Goal: Transaction & Acquisition: Purchase product/service

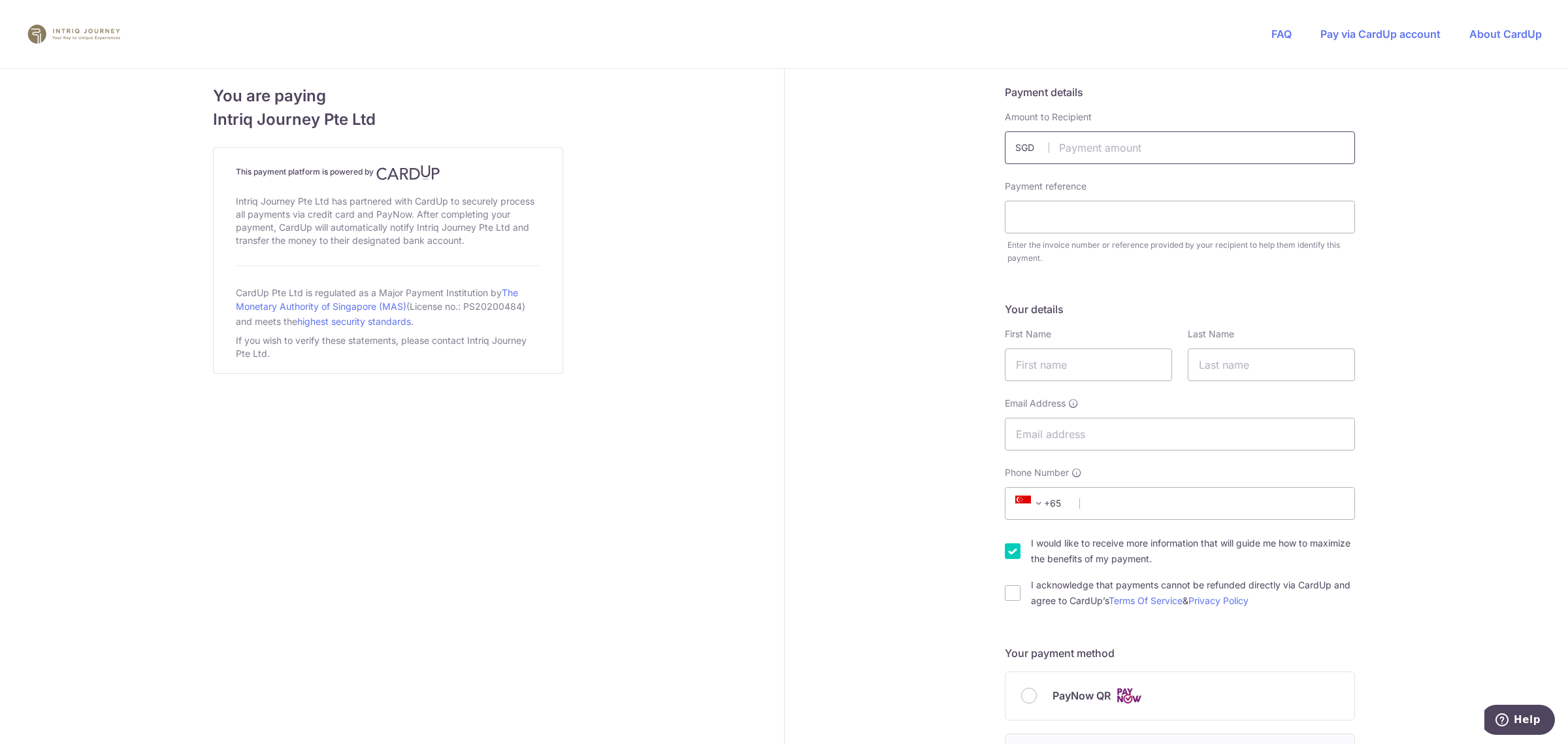
click at [1075, 151] on input "text" at bounding box center [1179, 147] width 350 height 33
type input "29372.00"
click at [1286, 220] on input "text" at bounding box center [1179, 217] width 350 height 33
type input "4437"
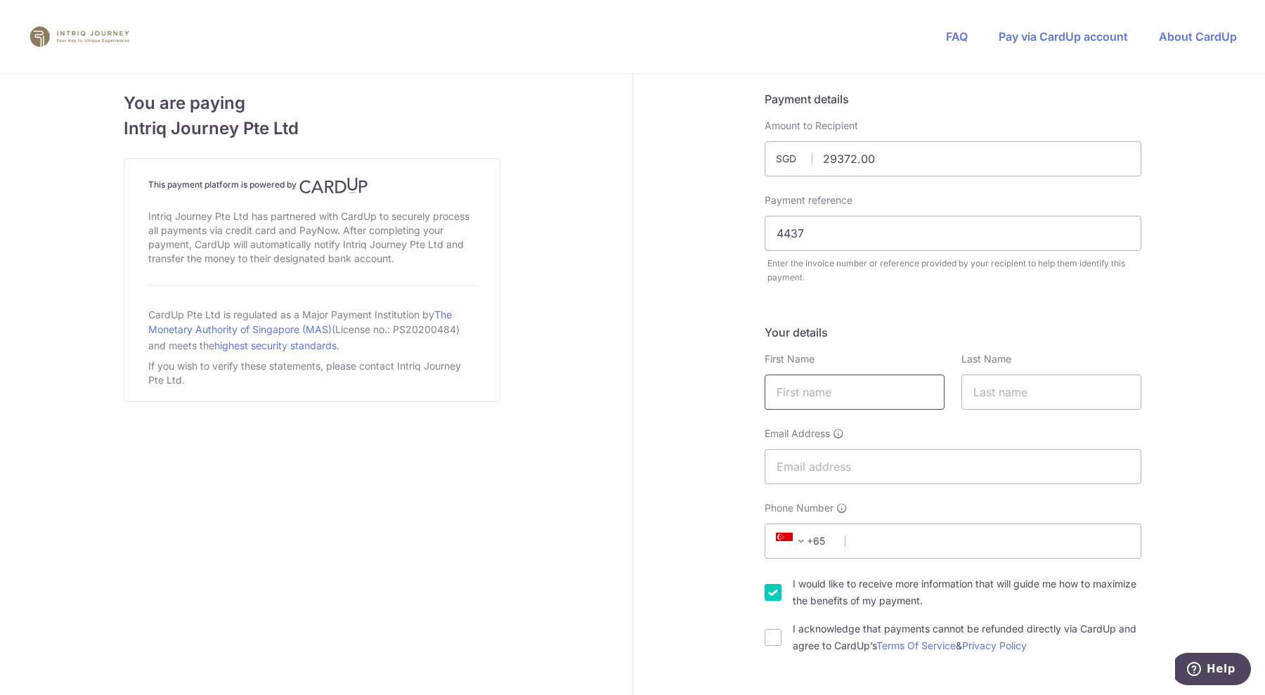
click at [875, 402] on input "text" at bounding box center [855, 392] width 180 height 35
type input "Geh"
click at [992, 397] on input "text" at bounding box center [1052, 392] width 180 height 35
type input "Tan"
click at [854, 458] on input "Email Address" at bounding box center [953, 466] width 377 height 35
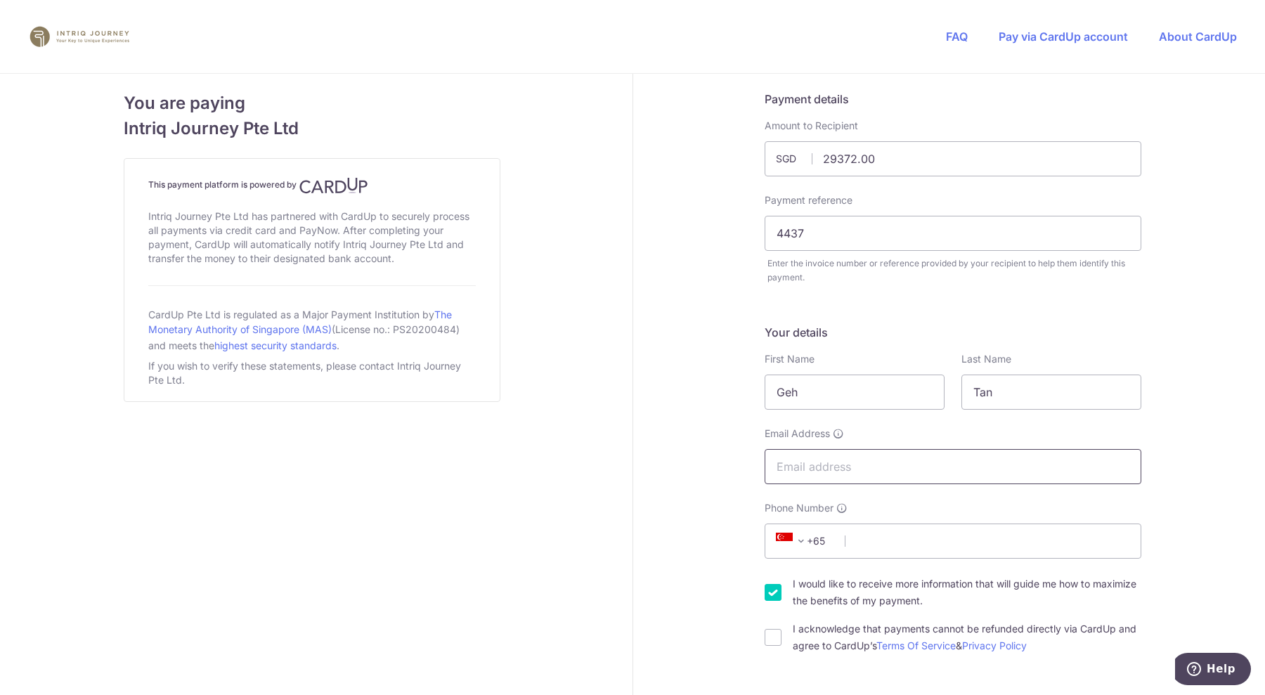
paste input "[EMAIL_ADDRESS][DOMAIN_NAME]"
type input "[EMAIL_ADDRESS][DOMAIN_NAME]"
click at [895, 543] on input "Phone Number" at bounding box center [953, 541] width 377 height 35
paste input "97813769"
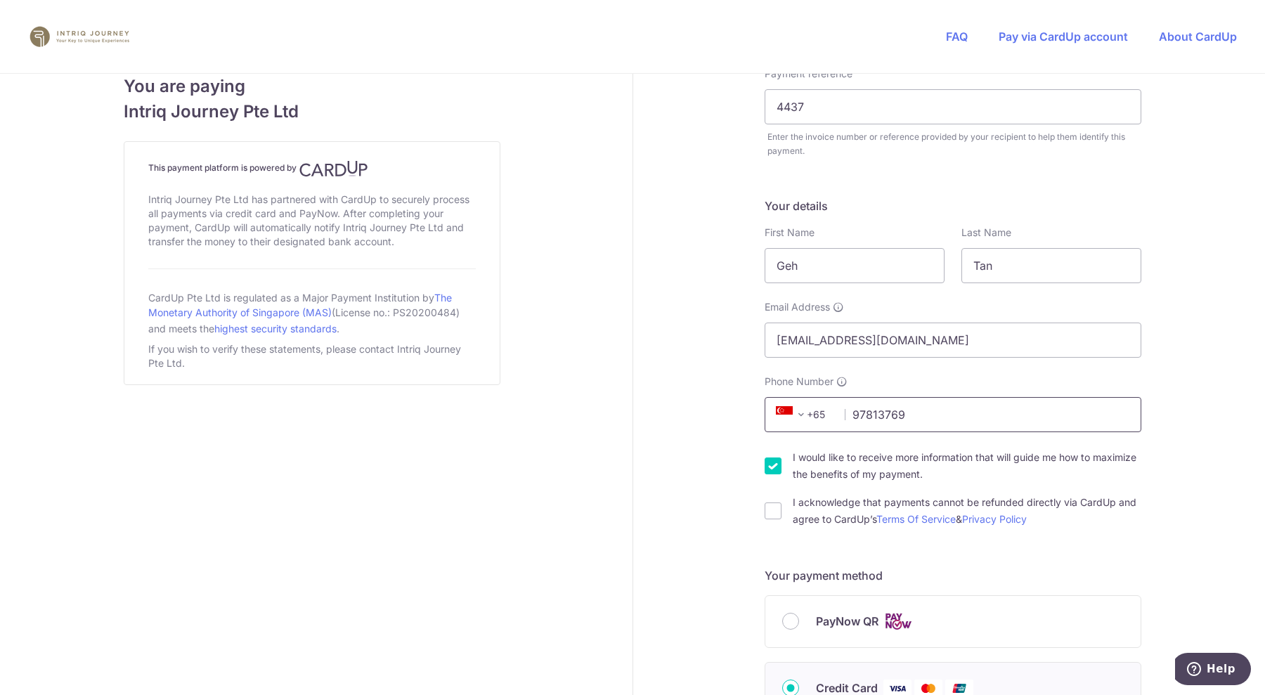
scroll to position [127, 0]
type input "97813769"
click at [765, 470] on input "I would like to receive more information that will guide me how to maximize the…" at bounding box center [773, 465] width 17 height 17
checkbox input "false"
click at [769, 507] on input "I acknowledge that payments cannot be refunded directly via CardUp and agree to…" at bounding box center [773, 510] width 17 height 17
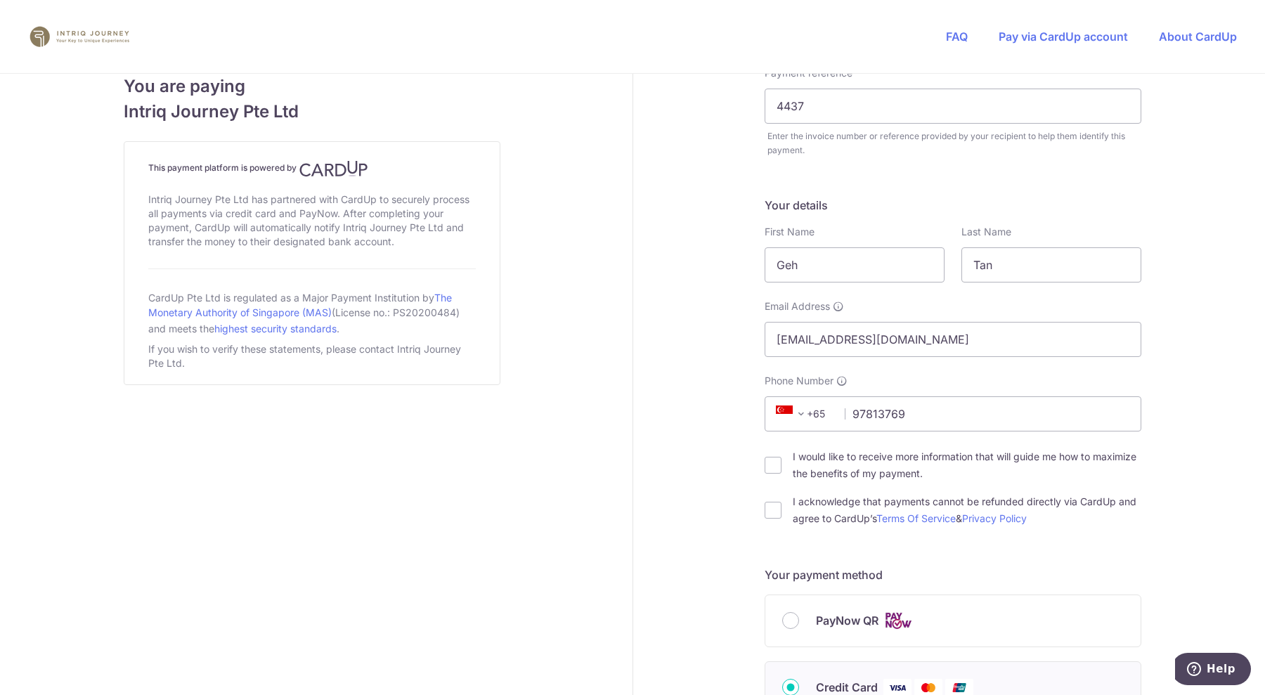
checkbox input "true"
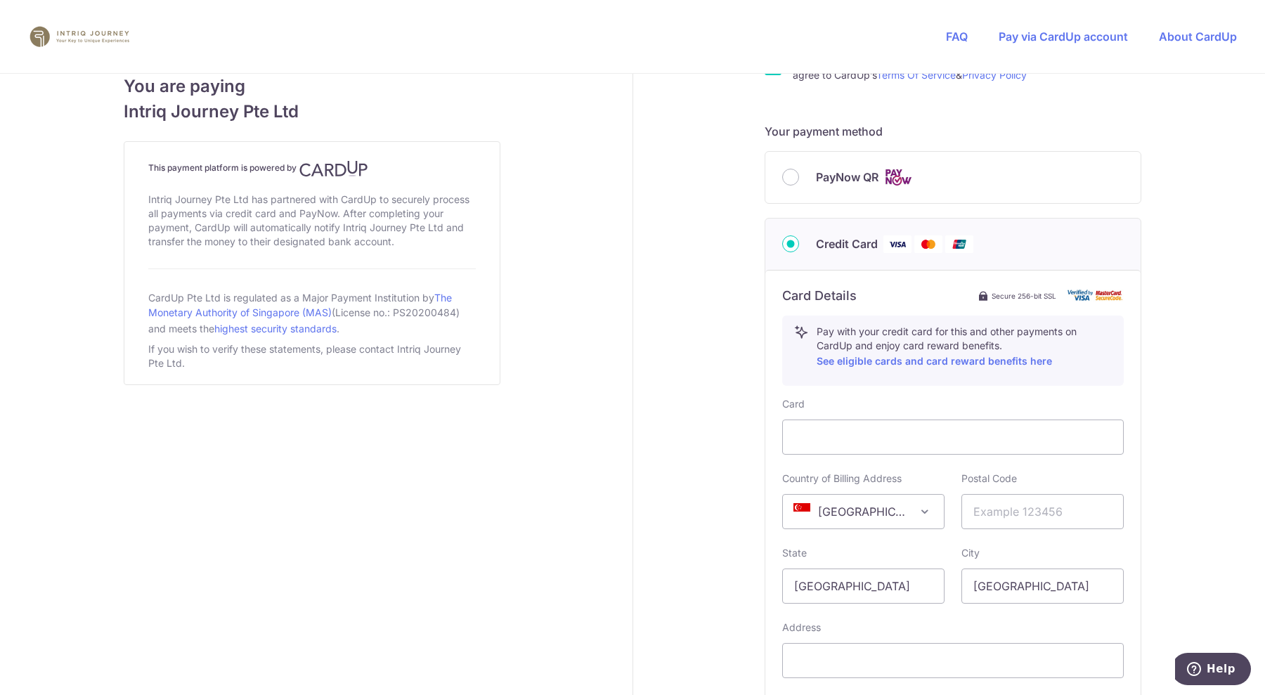
scroll to position [572, 0]
click at [882, 538] on div "Card Country of Billing Address [GEOGRAPHIC_DATA] [GEOGRAPHIC_DATA] [GEOGRAPHIC…" at bounding box center [953, 563] width 342 height 333
click at [1018, 510] on input "text" at bounding box center [1043, 511] width 162 height 35
click at [1007, 505] on input "text" at bounding box center [1043, 511] width 162 height 35
click at [1077, 517] on input "298464" at bounding box center [1043, 511] width 162 height 35
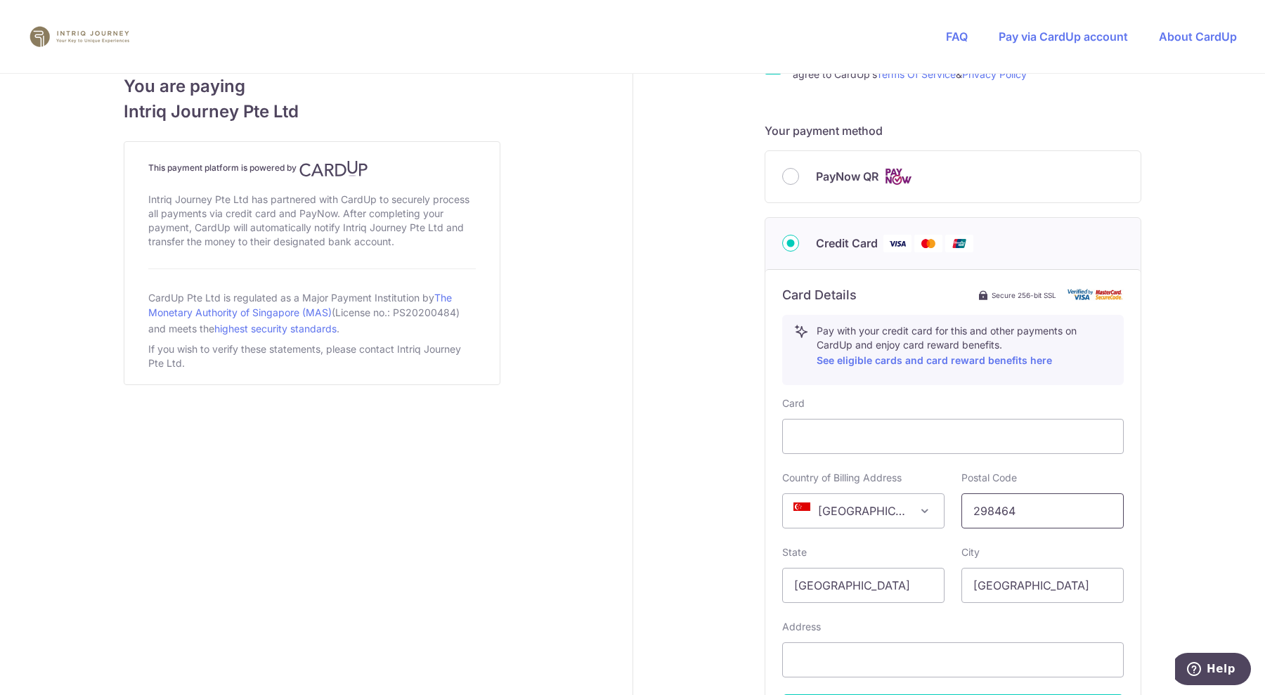
click at [1077, 517] on input "298464" at bounding box center [1043, 511] width 162 height 35
type input "298464"
click at [918, 655] on input "text" at bounding box center [953, 660] width 342 height 35
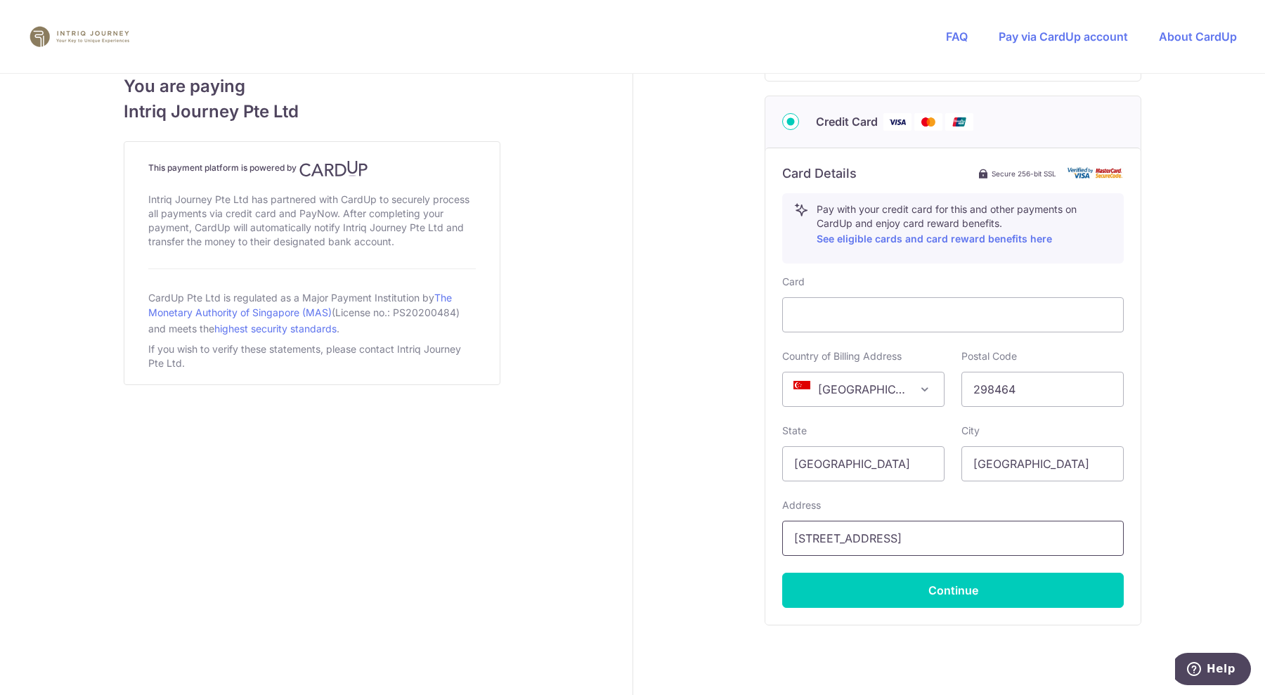
scroll to position [740, 0]
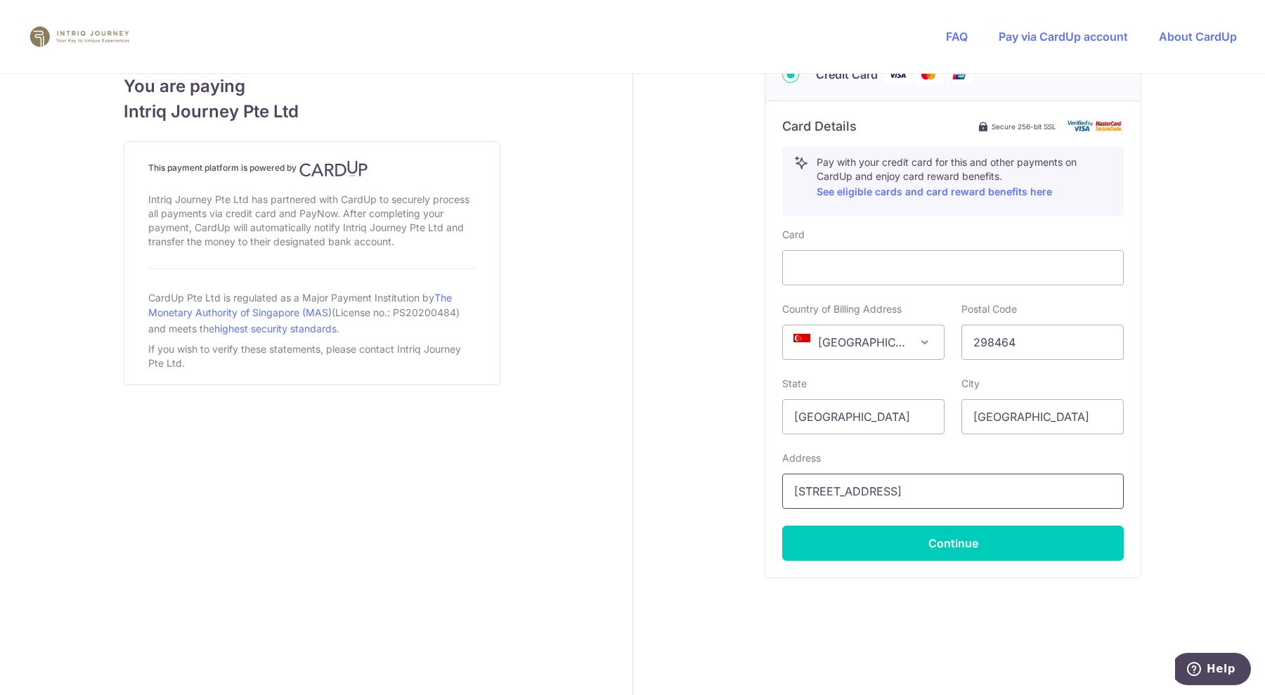
type input "[STREET_ADDRESS]"
click at [923, 542] on button "Continue" at bounding box center [953, 543] width 342 height 35
type input "**** 8889"
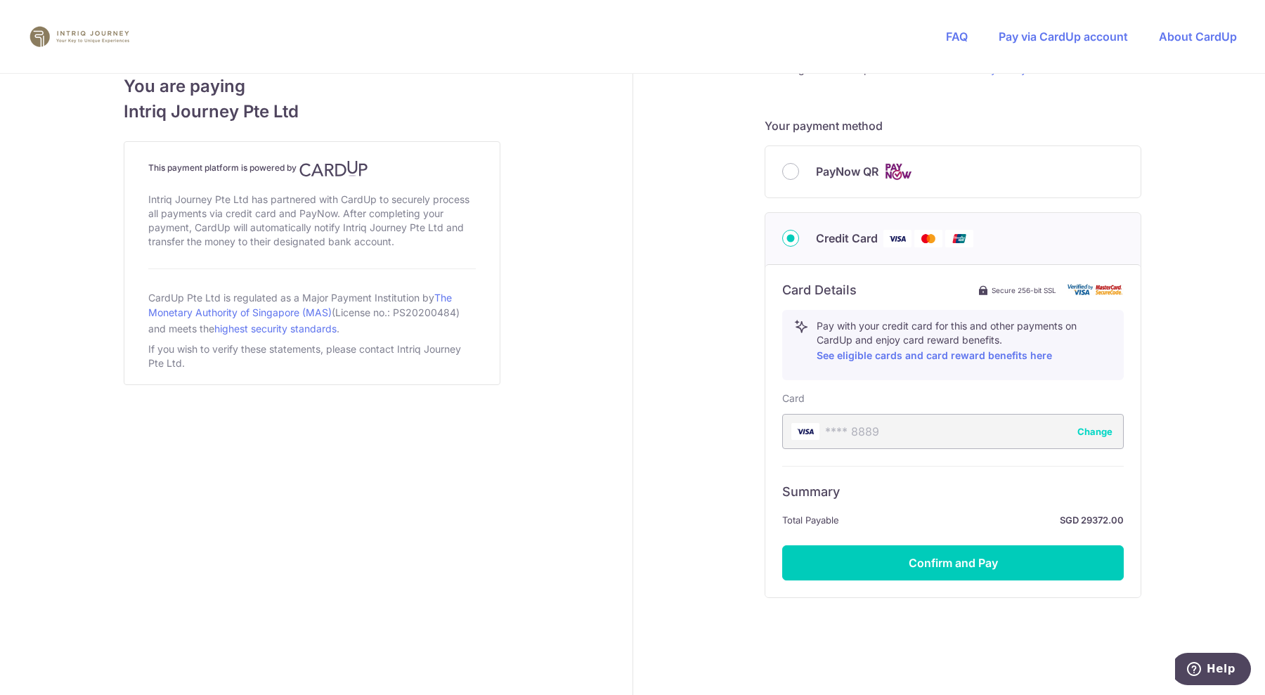
scroll to position [595, 0]
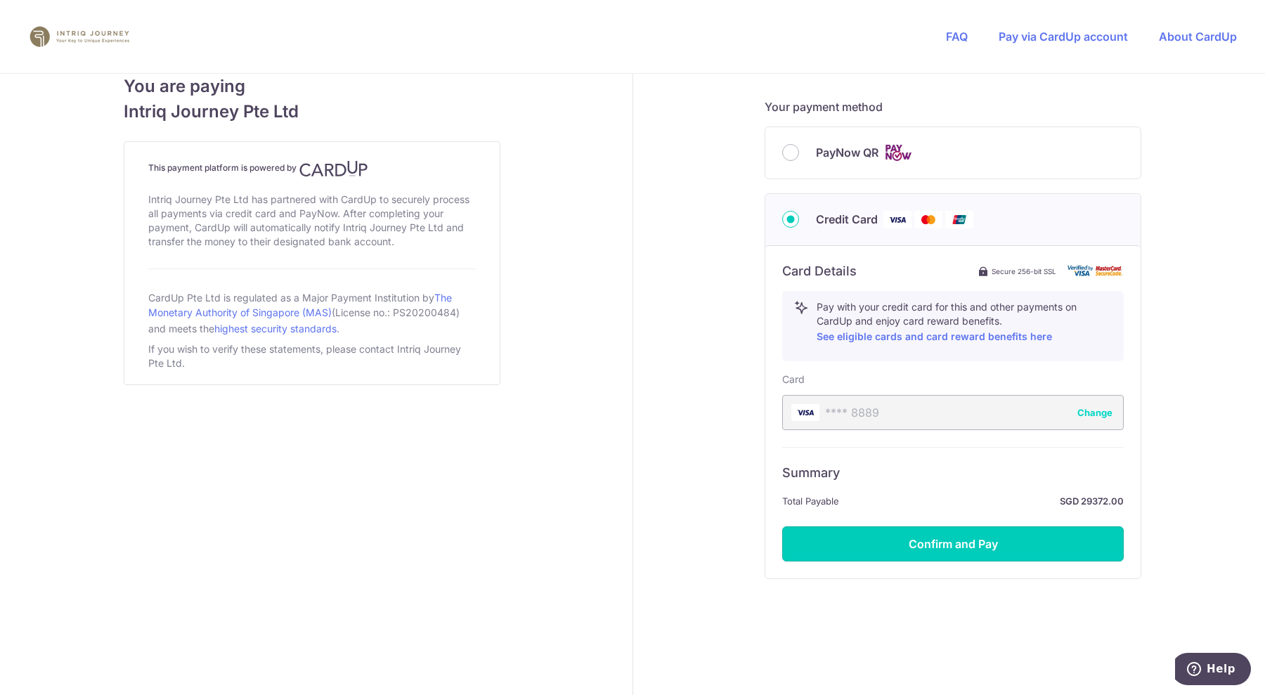
click at [910, 532] on button "Confirm and Pay" at bounding box center [953, 544] width 342 height 35
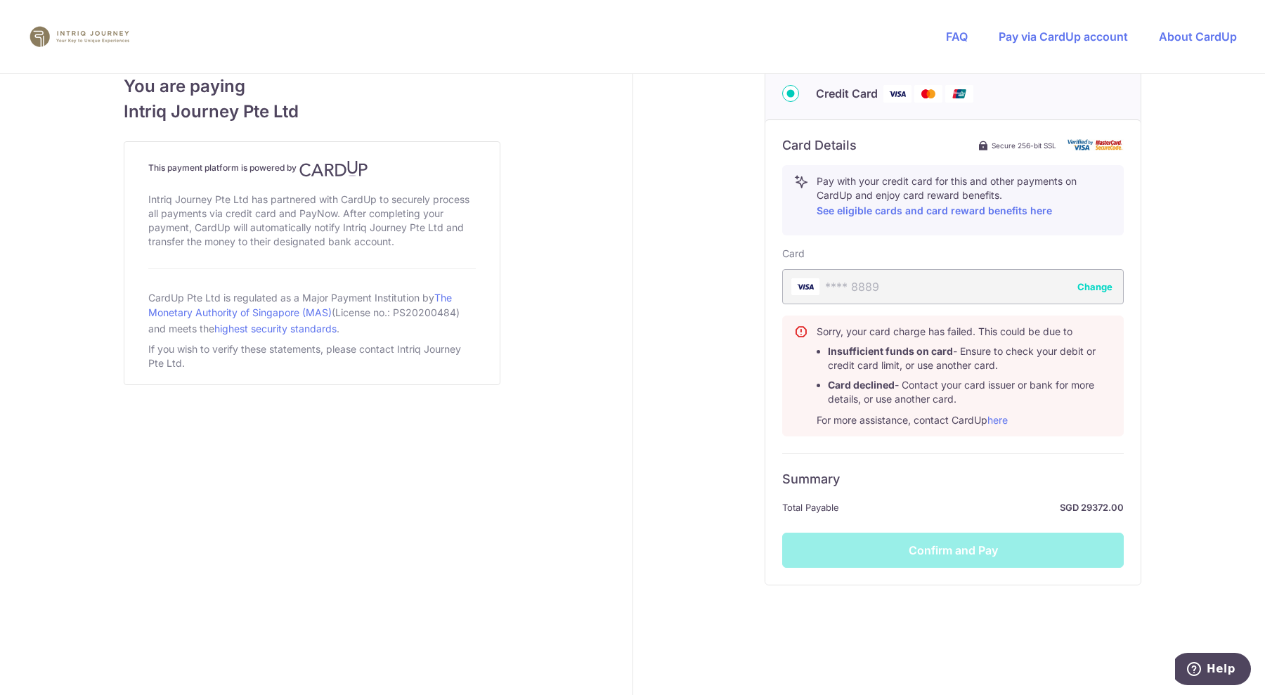
scroll to position [722, 0]
click at [1189, 411] on div "Payment details Amount to Recipient 29372.00 SGD Payment reference 4437 Enter t…" at bounding box center [953, 28] width 641 height 1353
click at [930, 546] on div "Summary Total Payable SGD 29372.00 Confirm and Pay" at bounding box center [953, 510] width 342 height 115
click at [935, 283] on div "**** 8889 Change" at bounding box center [953, 286] width 342 height 35
click at [1087, 282] on button "Change" at bounding box center [1095, 286] width 35 height 14
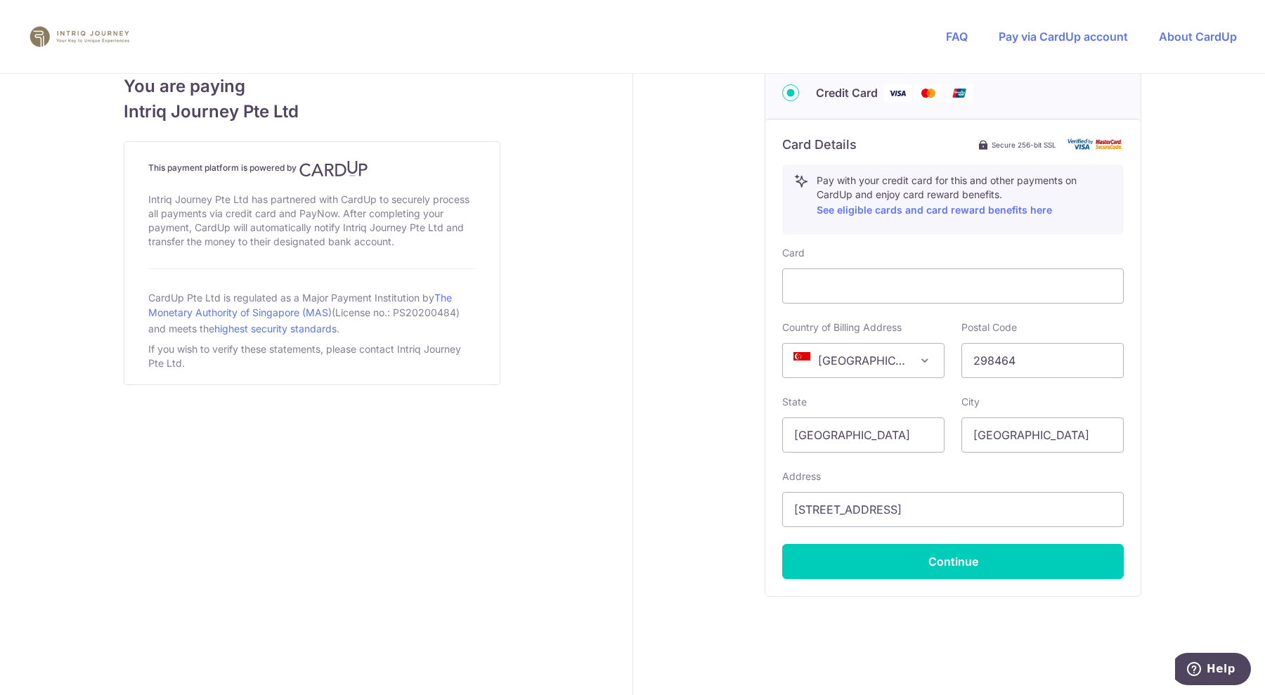
click at [1237, 260] on div "Payment details Amount to Recipient 29372.00 SGD Payment reference 4437 Enter t…" at bounding box center [953, 34] width 641 height 1365
click at [1182, 223] on div "Payment details Amount to Recipient 29372.00 SGD Payment reference 4437 Enter t…" at bounding box center [953, 34] width 641 height 1365
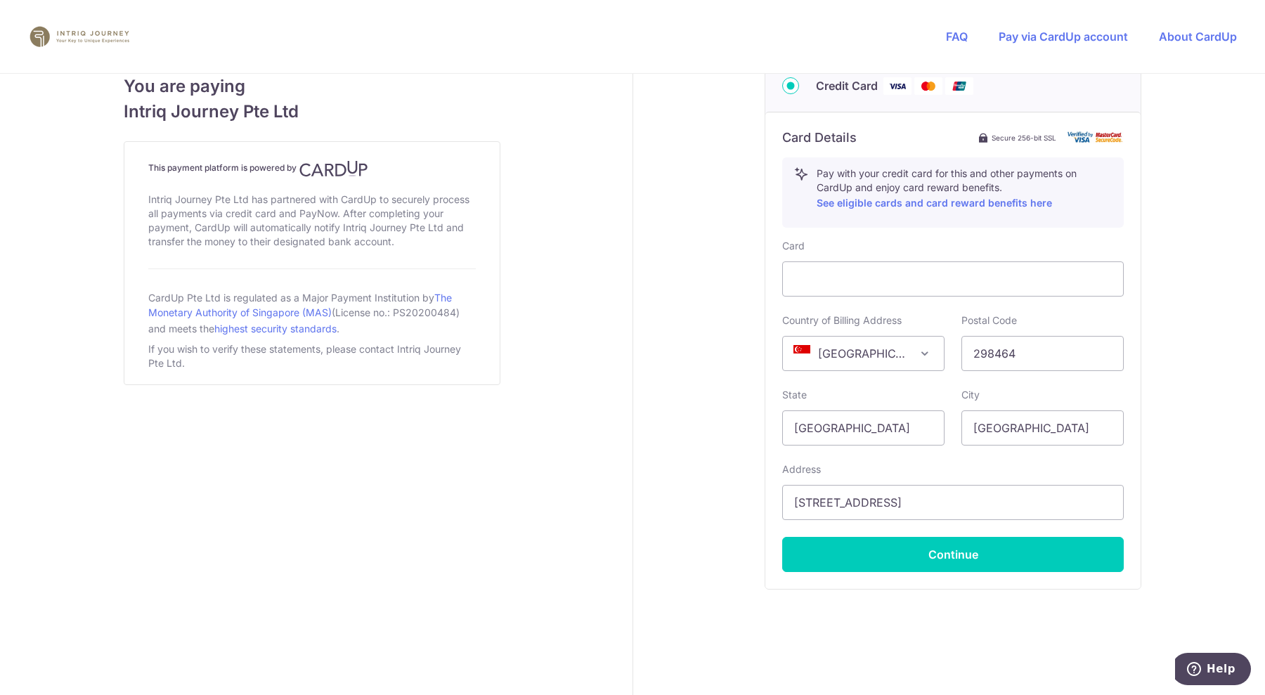
scroll to position [740, 0]
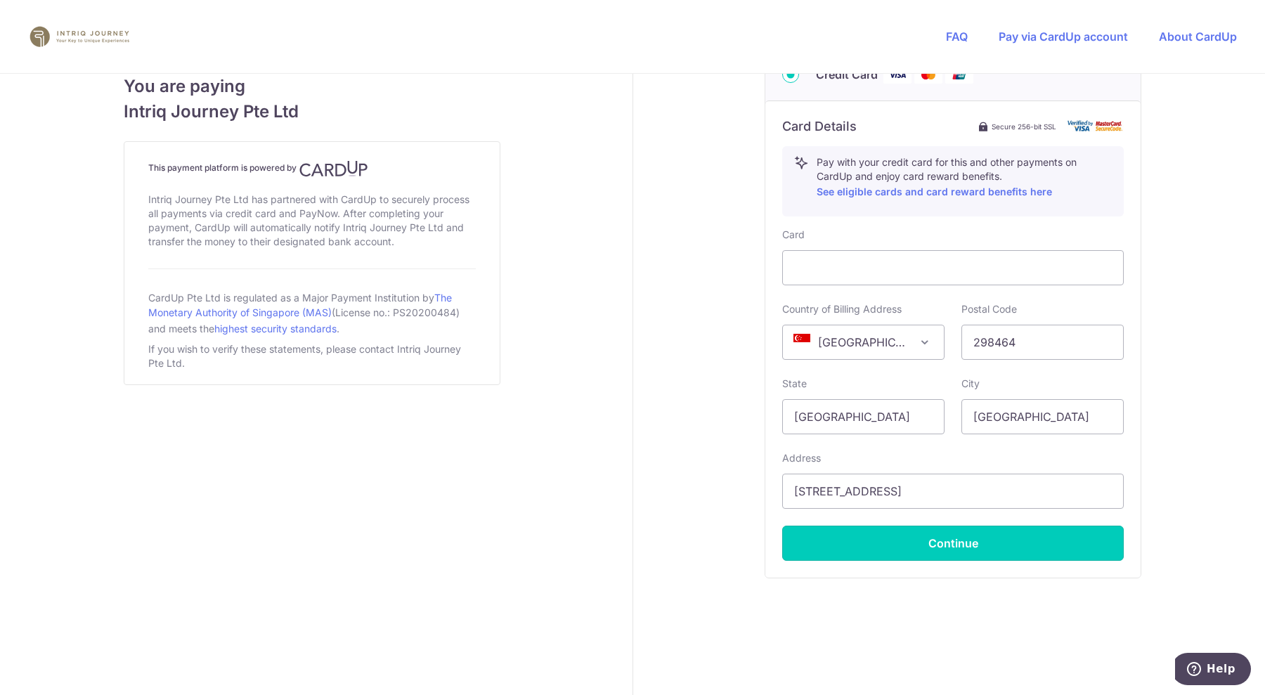
click at [934, 536] on button "Continue" at bounding box center [953, 543] width 342 height 35
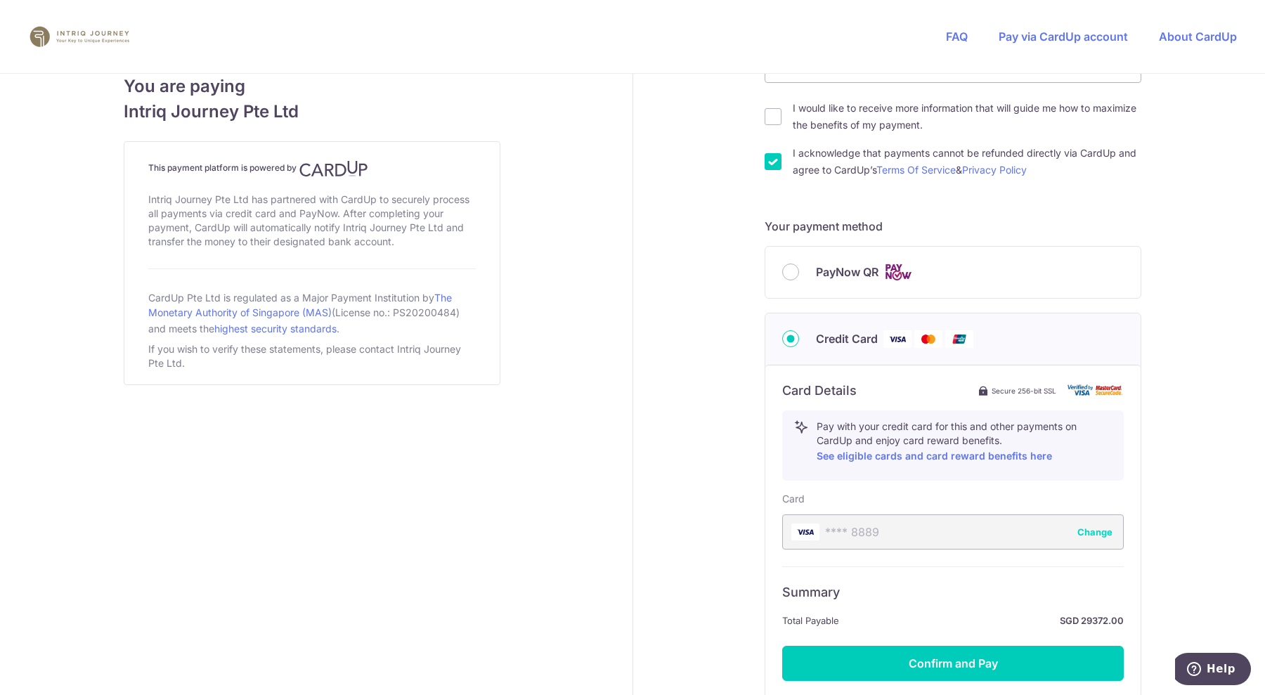
scroll to position [595, 0]
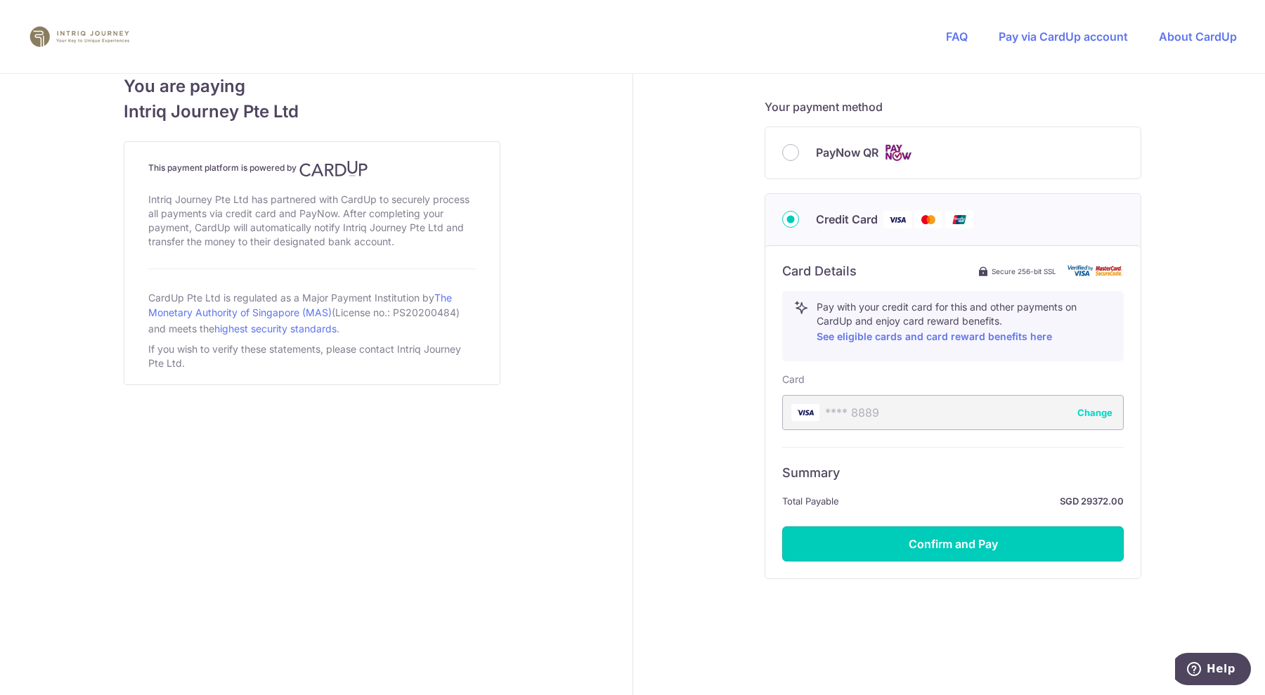
click at [976, 538] on button "Confirm and Pay" at bounding box center [953, 544] width 342 height 35
